Goal: Task Accomplishment & Management: Manage account settings

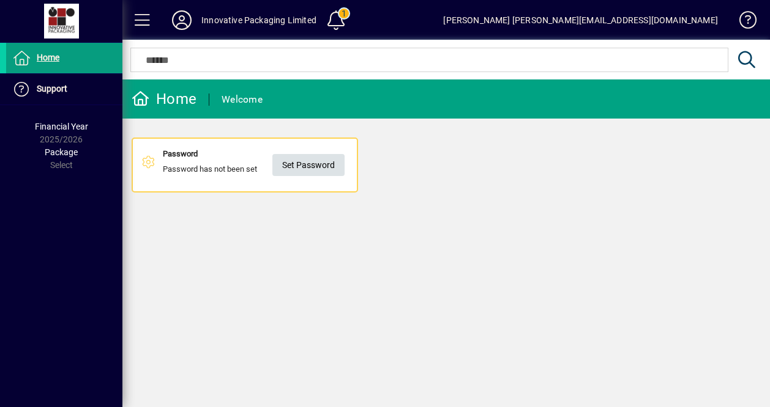
click at [291, 157] on span "Set Password" at bounding box center [308, 165] width 53 height 20
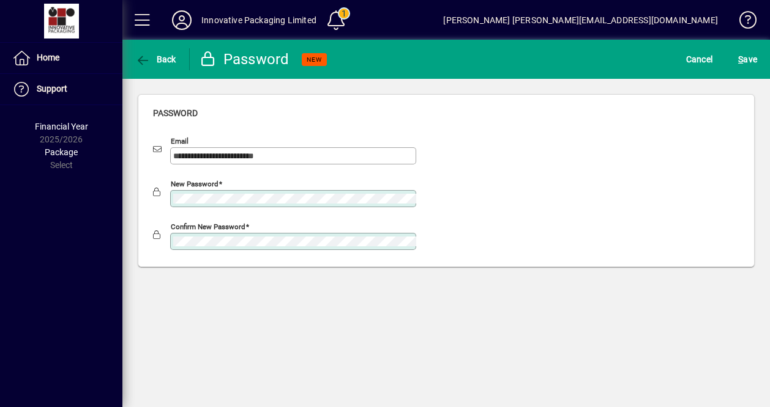
click at [412, 240] on keeper-lock "Open Keeper Popup" at bounding box center [407, 242] width 15 height 15
click at [406, 192] on keeper-lock "Open Keeper Popup" at bounding box center [407, 199] width 15 height 15
click at [518, 296] on div "**********" at bounding box center [445, 224] width 647 height 368
click at [751, 65] on span "S ave" at bounding box center [747, 60] width 19 height 20
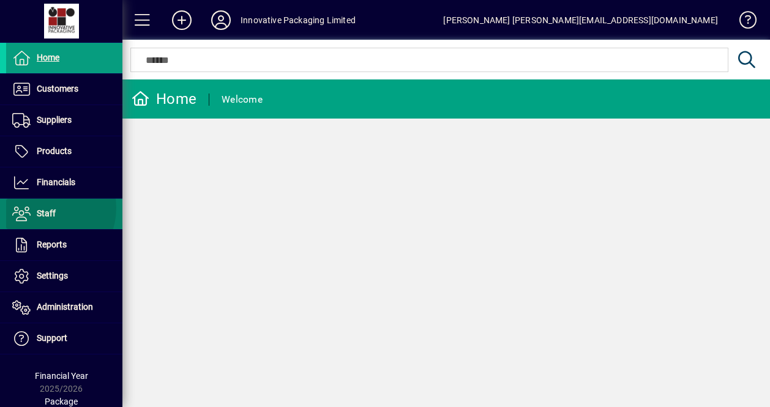
click at [43, 209] on span "Staff" at bounding box center [46, 214] width 19 height 10
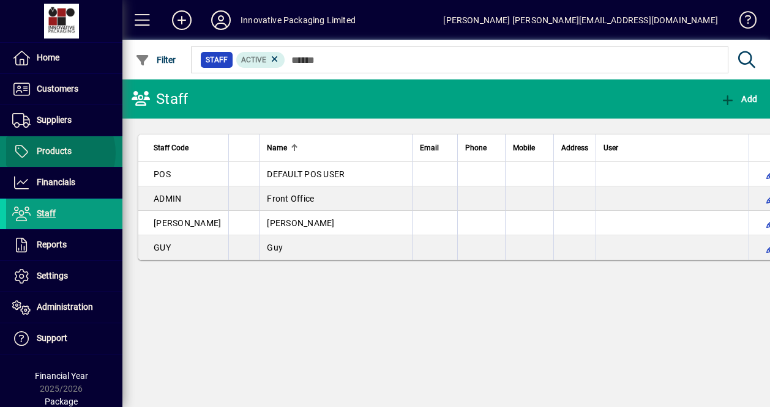
click at [56, 152] on span "Products" at bounding box center [54, 151] width 35 height 10
